Goal: Information Seeking & Learning: Learn about a topic

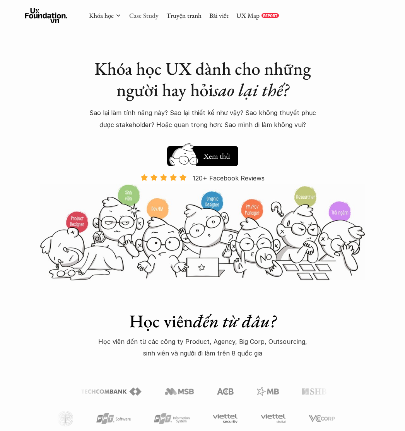
click at [146, 18] on link "Case Study" at bounding box center [143, 15] width 29 height 9
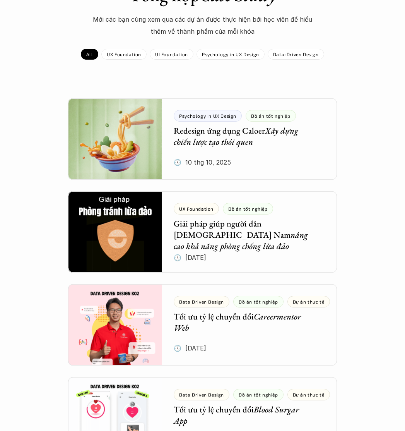
scroll to position [116, 0]
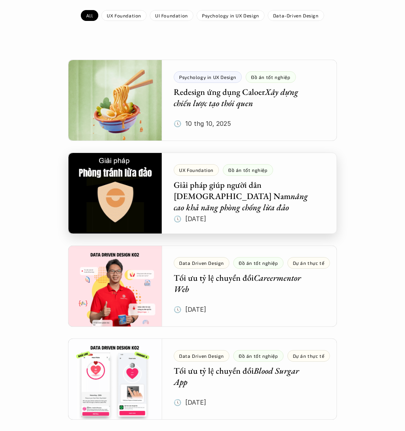
click at [245, 190] on div at bounding box center [202, 192] width 269 height 81
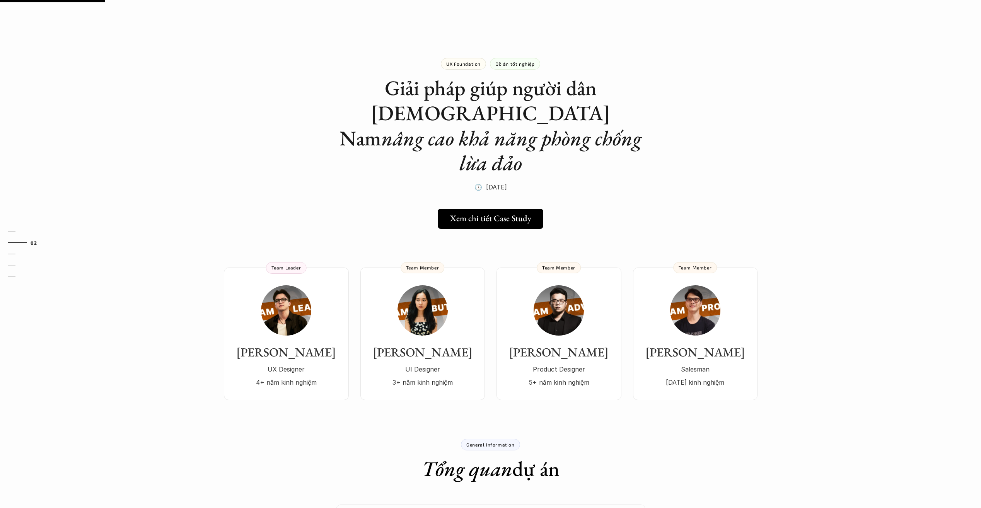
scroll to position [116, 0]
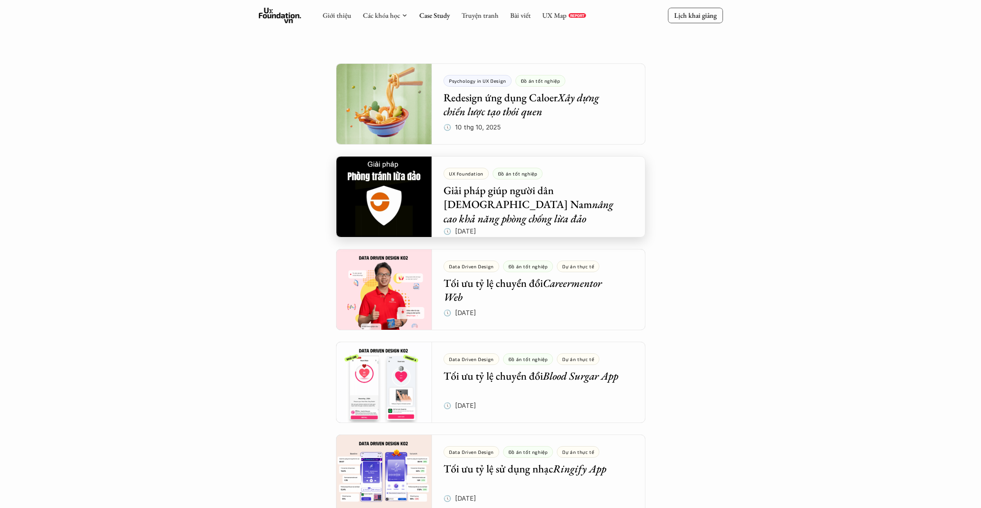
click at [405, 195] on div at bounding box center [490, 196] width 309 height 81
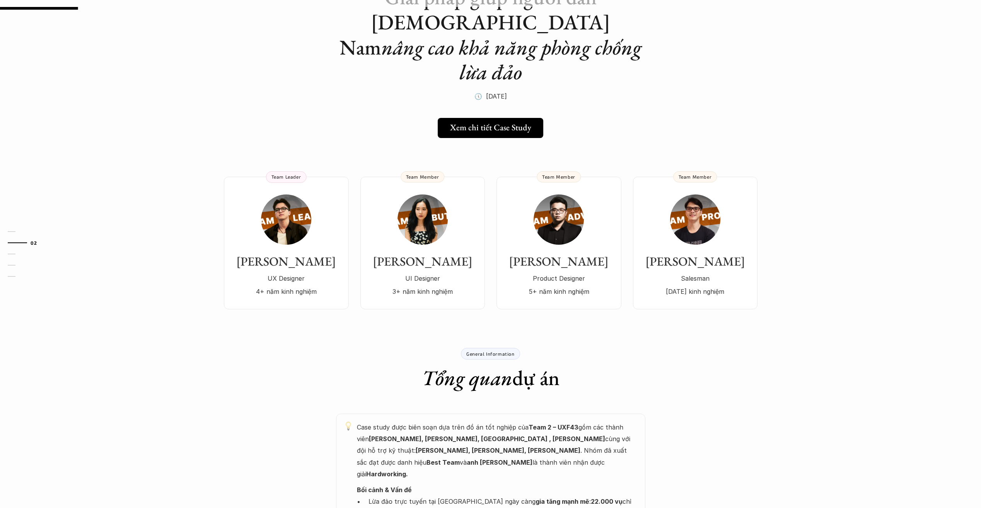
scroll to position [77, 0]
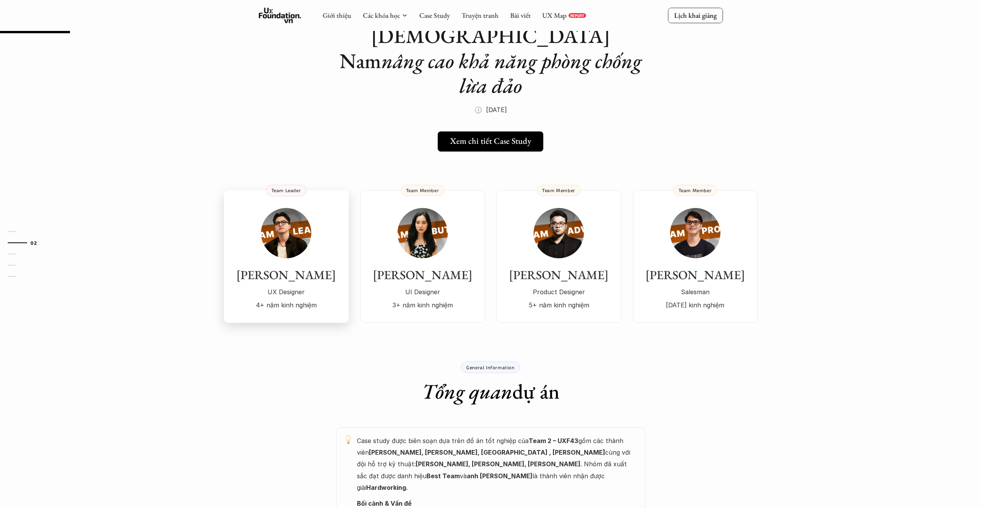
click at [278, 226] on img at bounding box center [286, 233] width 50 height 50
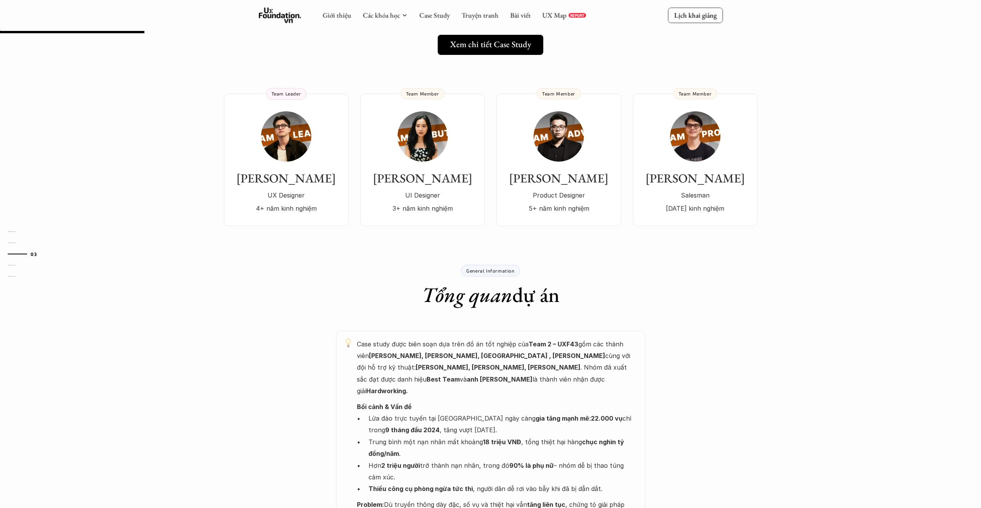
scroll to position [193, 0]
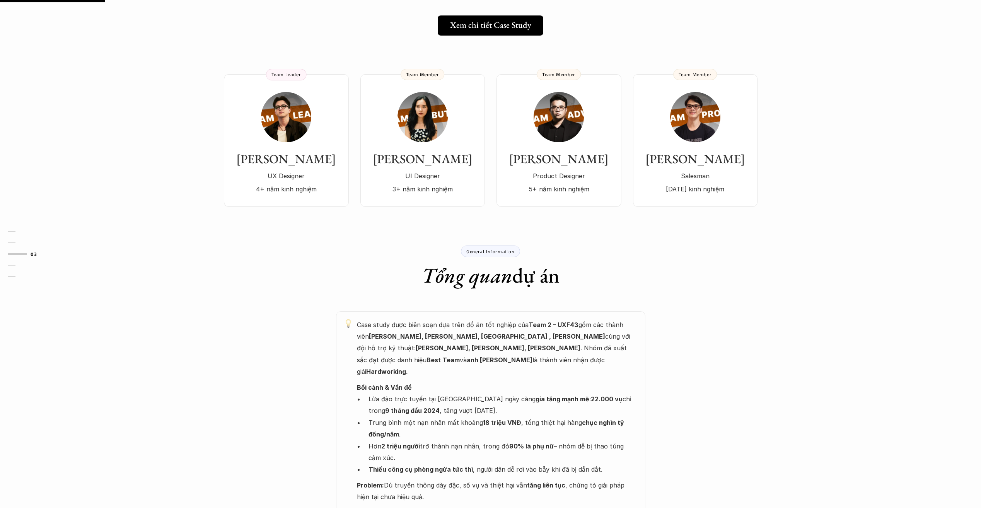
scroll to position [116, 0]
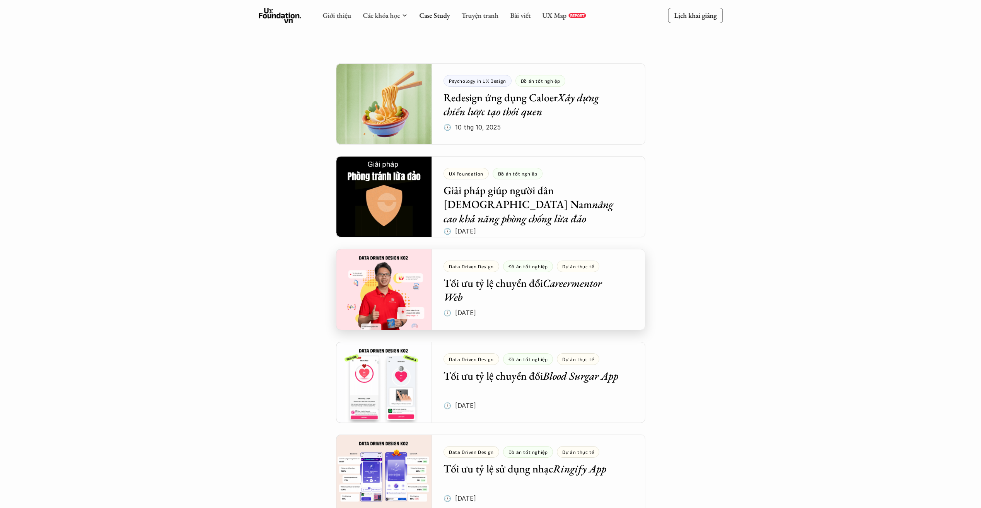
click at [405, 284] on div at bounding box center [490, 289] width 309 height 81
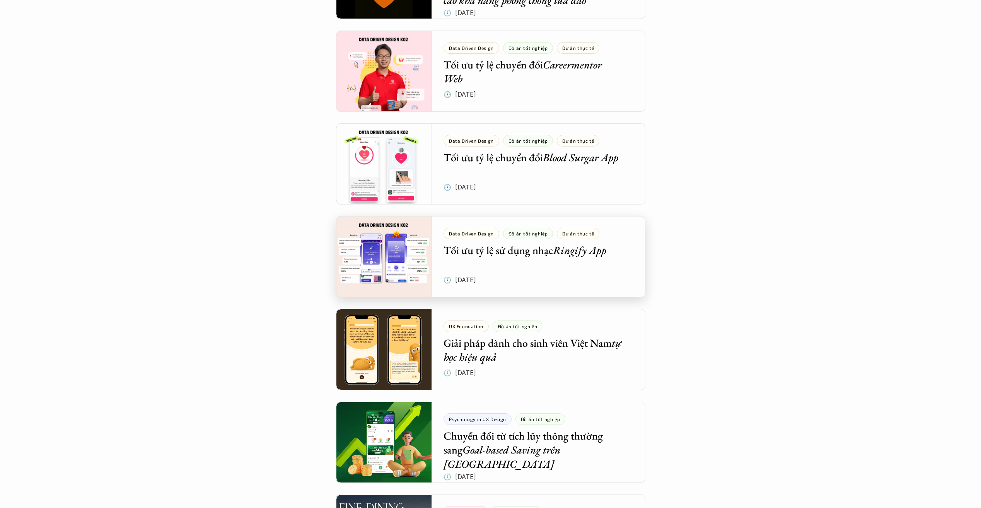
scroll to position [348, 0]
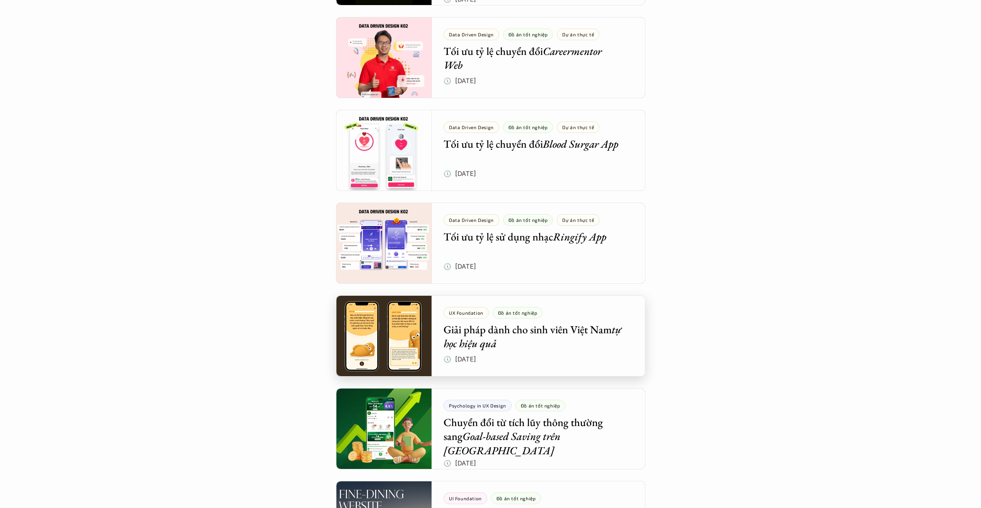
click at [405, 327] on div at bounding box center [490, 336] width 309 height 81
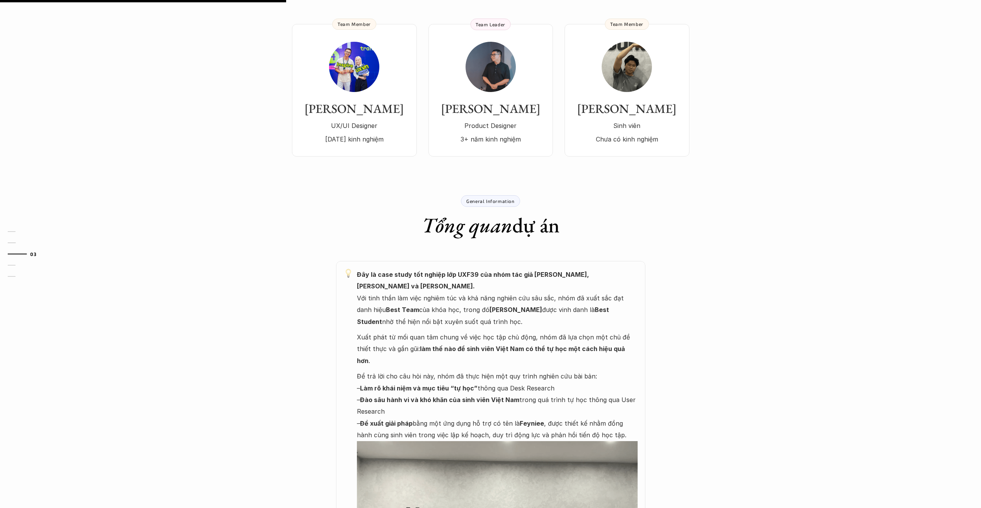
scroll to position [348, 0]
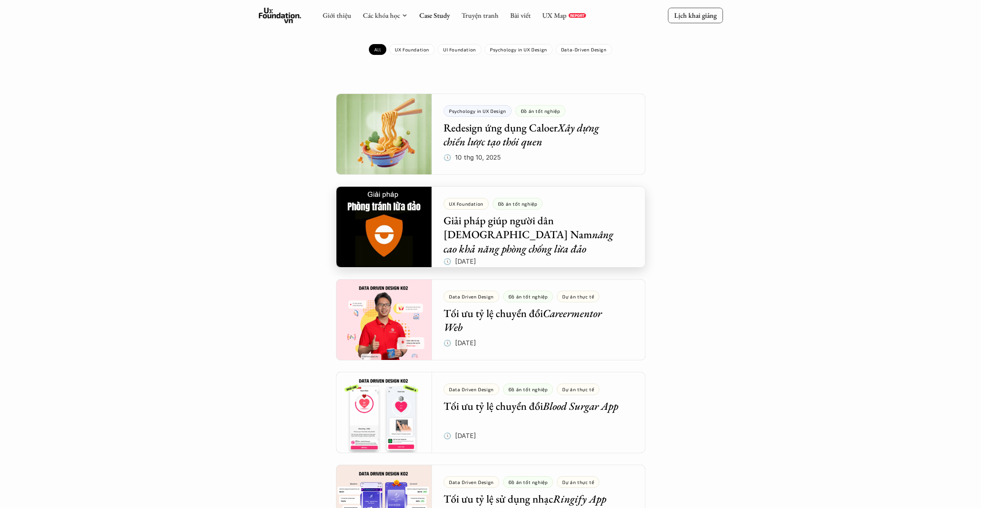
scroll to position [77, 0]
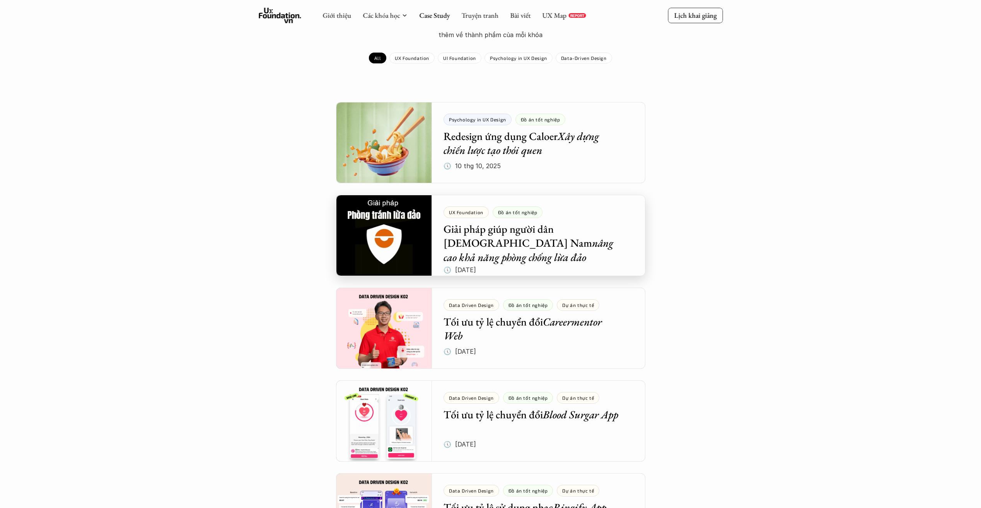
click at [405, 223] on div at bounding box center [490, 235] width 309 height 81
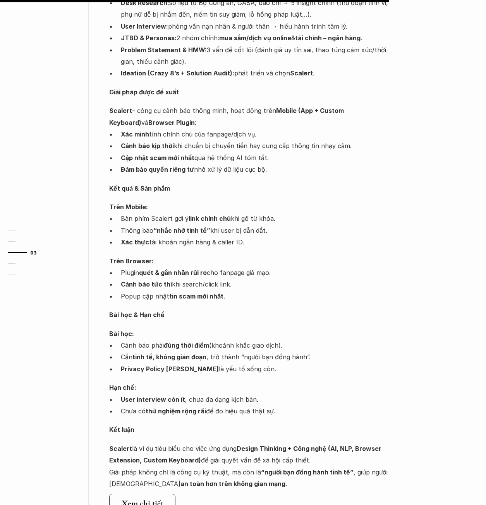
scroll to position [928, 0]
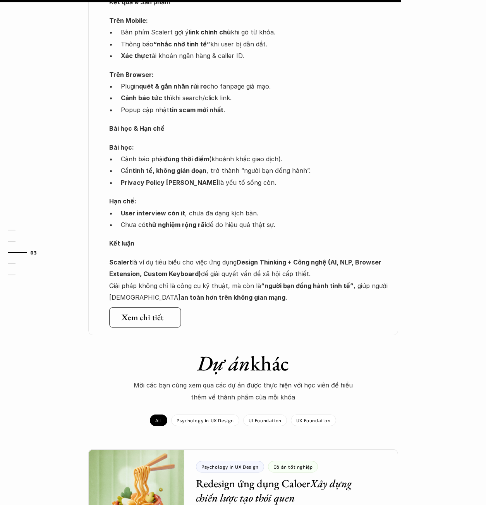
click at [153, 312] on h5 "Xem chi tiết" at bounding box center [142, 317] width 42 height 10
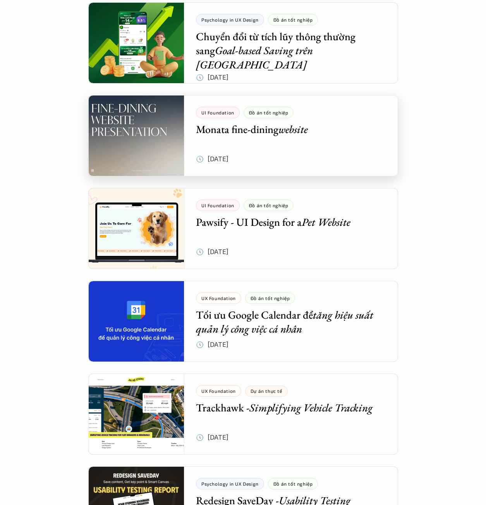
scroll to position [735, 0]
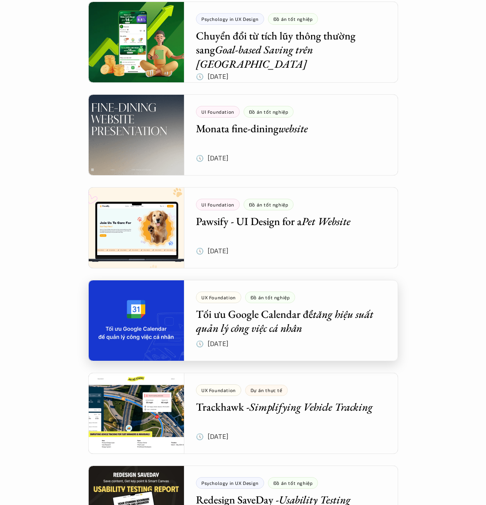
click at [237, 321] on div at bounding box center [242, 320] width 309 height 81
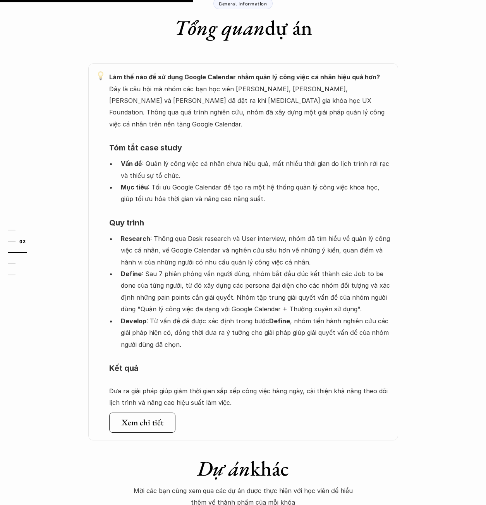
scroll to position [426, 0]
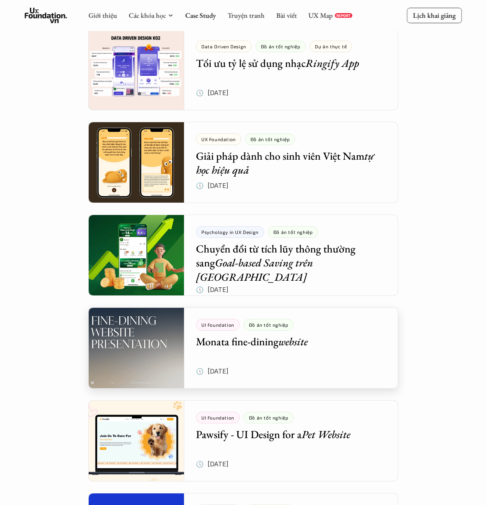
scroll to position [464, 0]
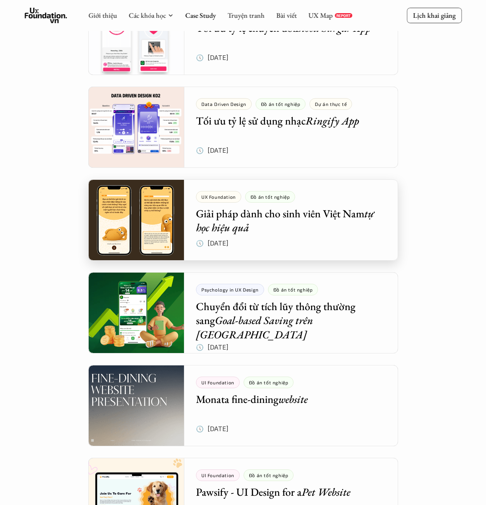
click at [224, 216] on div at bounding box center [242, 220] width 309 height 81
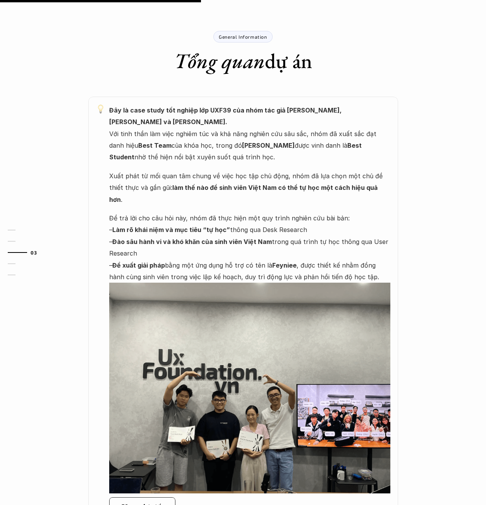
scroll to position [387, 0]
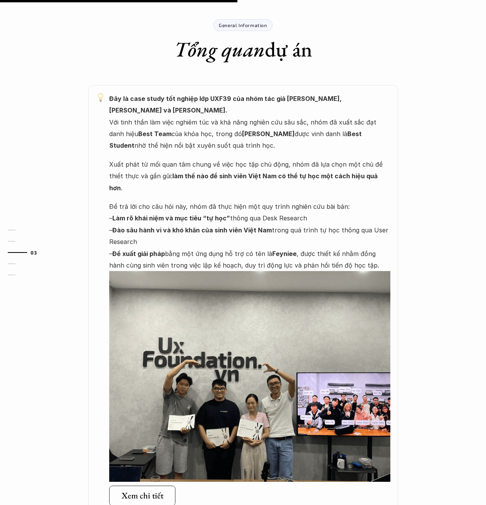
click at [282, 131] on p "Đây là case study tốt nghiệp lớp UXF39 của nhóm tác giả [PERSON_NAME], [PERSON_…" at bounding box center [249, 122] width 281 height 59
click at [299, 135] on p "Đây là case study tốt nghiệp lớp UXF39 của nhóm tác giả [PERSON_NAME], [PERSON_…" at bounding box center [249, 122] width 281 height 59
click at [286, 133] on p "Đây là case study tốt nghiệp lớp UXF39 của nhóm tác giả [PERSON_NAME], [PERSON_…" at bounding box center [249, 122] width 281 height 59
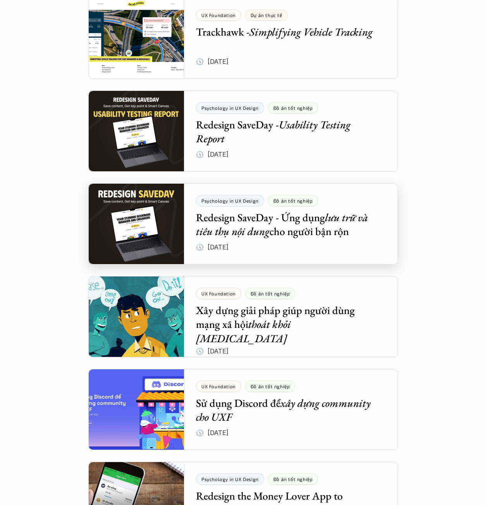
scroll to position [1122, 0]
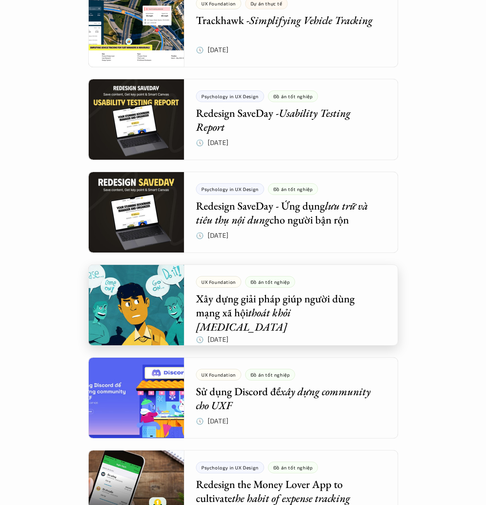
click at [314, 313] on div at bounding box center [242, 305] width 309 height 81
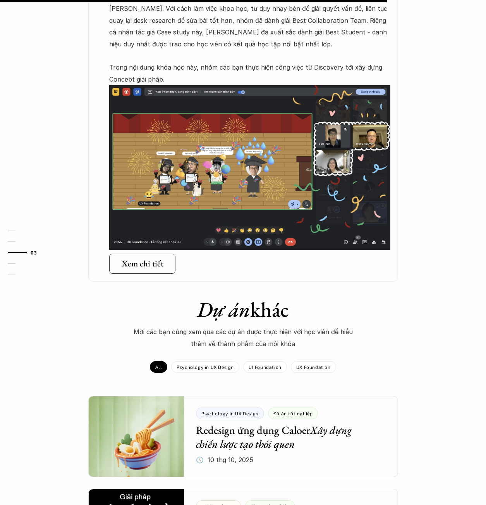
scroll to position [542, 0]
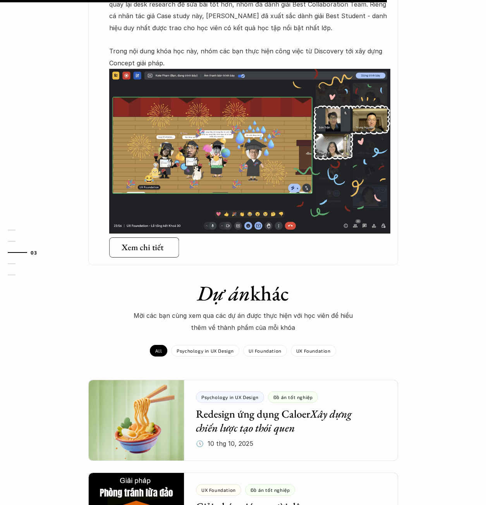
click at [163, 243] on div "Xem chi tiết" at bounding box center [146, 248] width 50 height 10
